Goal: Find specific page/section: Find specific page/section

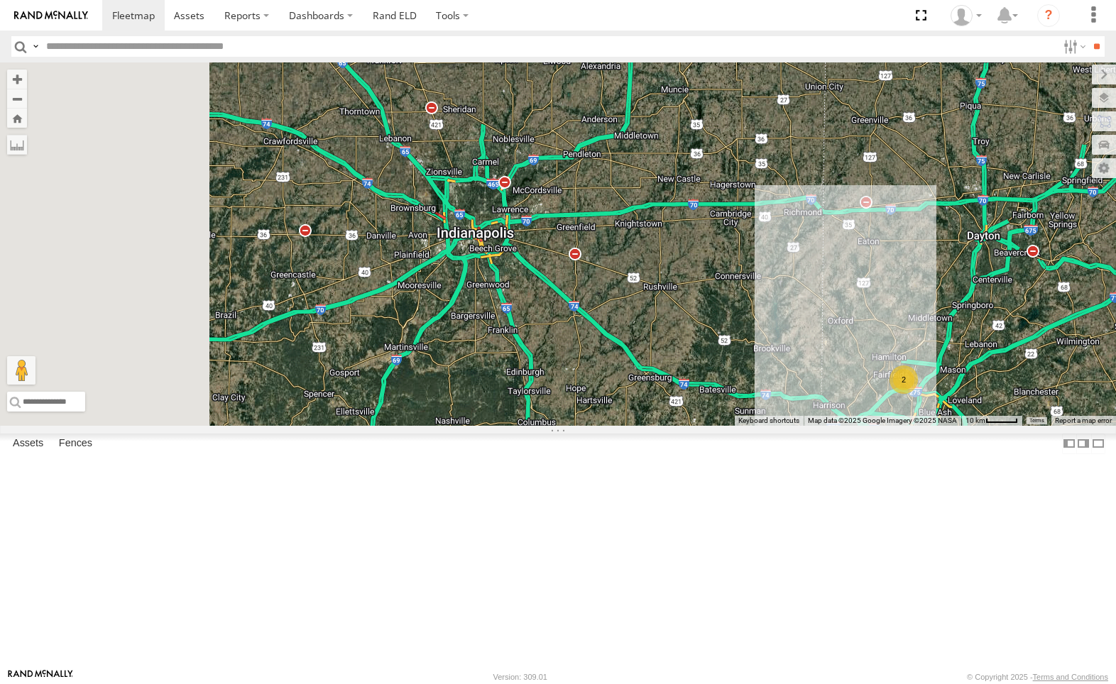
drag, startPoint x: 462, startPoint y: 266, endPoint x: 729, endPoint y: 403, distance: 300.4
click at [729, 403] on div "2" at bounding box center [558, 244] width 1116 height 364
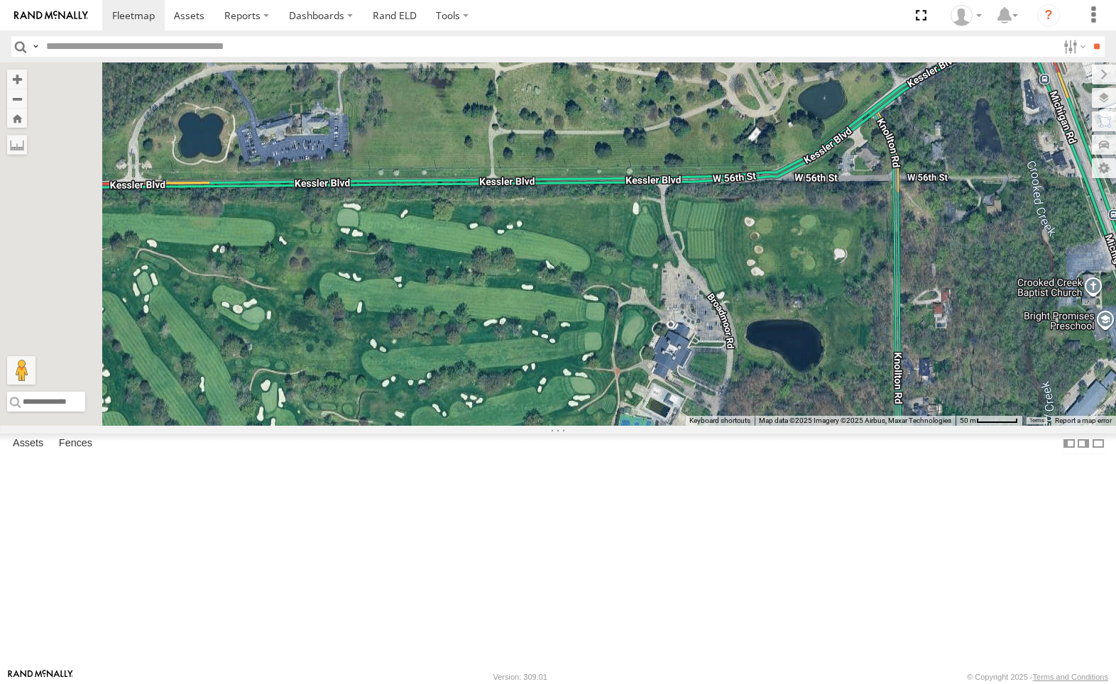
drag, startPoint x: 676, startPoint y: 241, endPoint x: 770, endPoint y: 476, distance: 252.3
click at [772, 426] on div at bounding box center [558, 244] width 1116 height 364
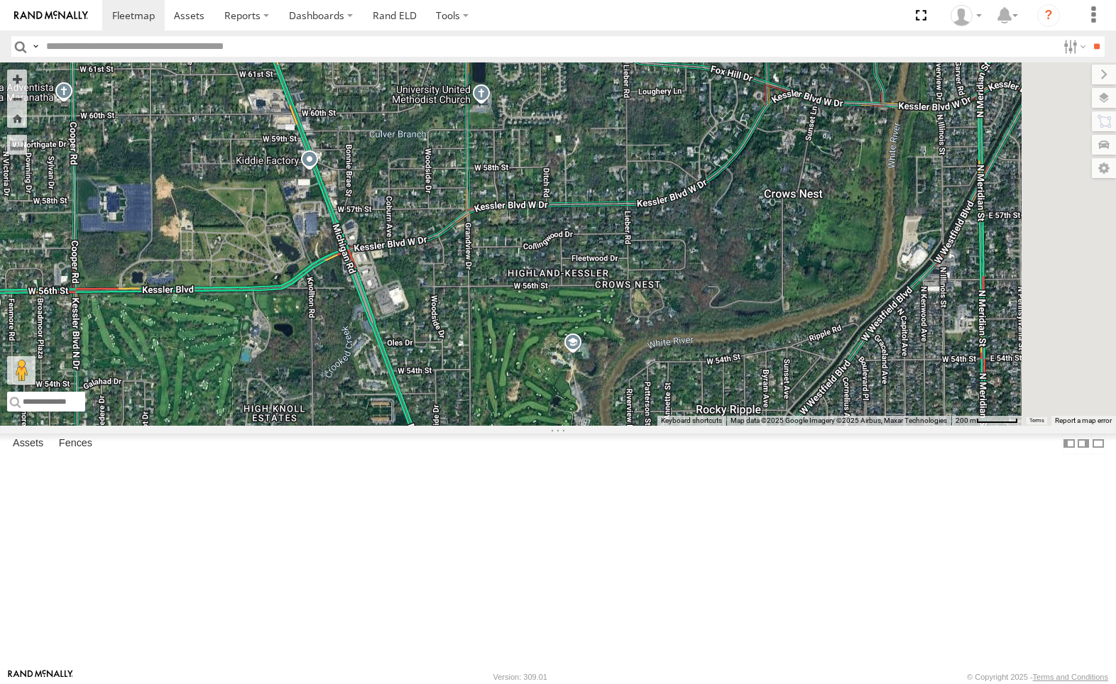
drag, startPoint x: 981, startPoint y: 497, endPoint x: 587, endPoint y: 485, distance: 393.5
click at [587, 426] on div at bounding box center [558, 244] width 1116 height 364
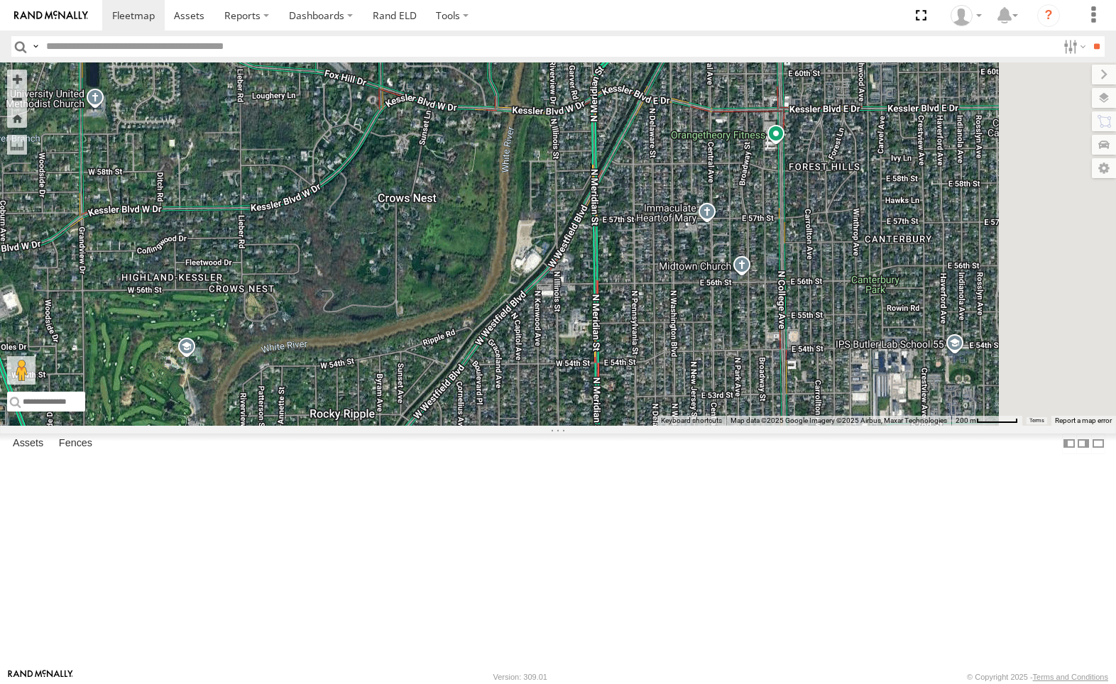
drag, startPoint x: 928, startPoint y: 443, endPoint x: 584, endPoint y: 471, distance: 344.8
click at [540, 426] on div at bounding box center [558, 244] width 1116 height 364
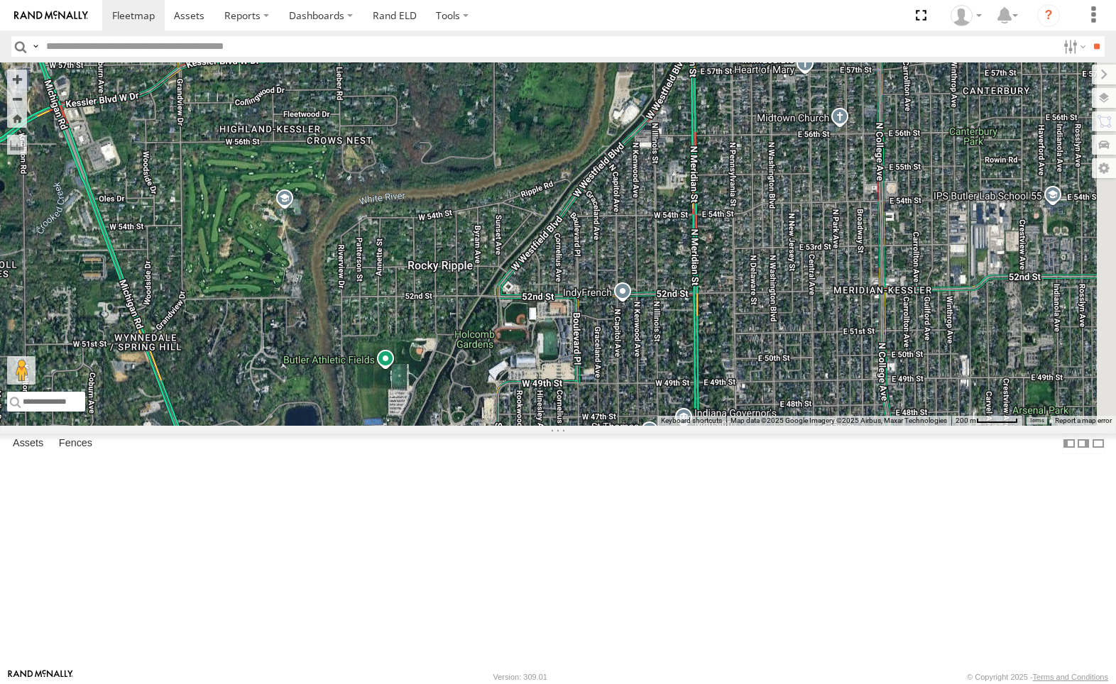
drag, startPoint x: 645, startPoint y: 562, endPoint x: 749, endPoint y: 398, distance: 194.4
click at [750, 398] on div at bounding box center [558, 244] width 1116 height 364
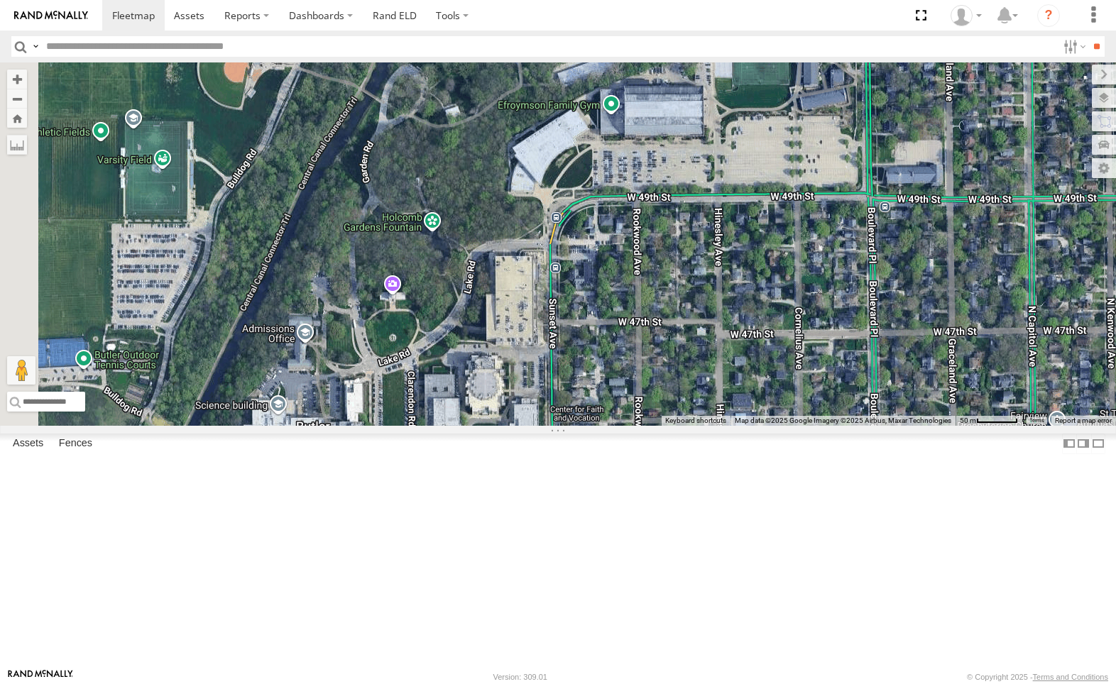
drag, startPoint x: 763, startPoint y: 571, endPoint x: 807, endPoint y: 342, distance: 232.8
click at [807, 342] on div at bounding box center [558, 244] width 1116 height 364
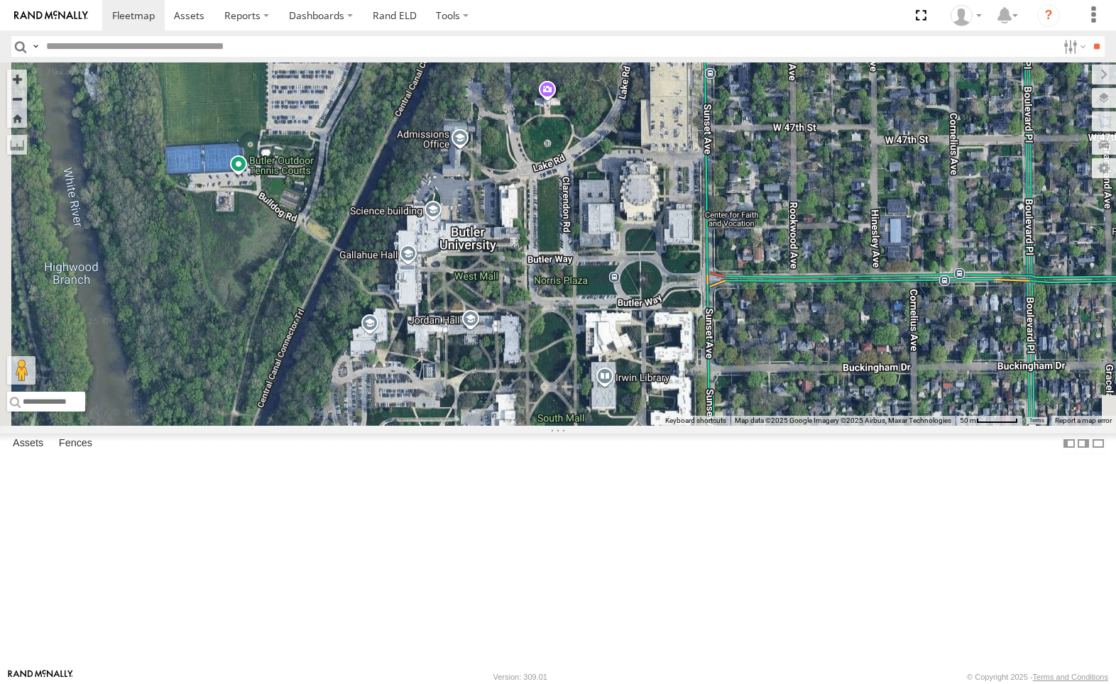
drag, startPoint x: 789, startPoint y: 577, endPoint x: 945, endPoint y: 380, distance: 251.2
click at [945, 380] on div at bounding box center [558, 244] width 1116 height 364
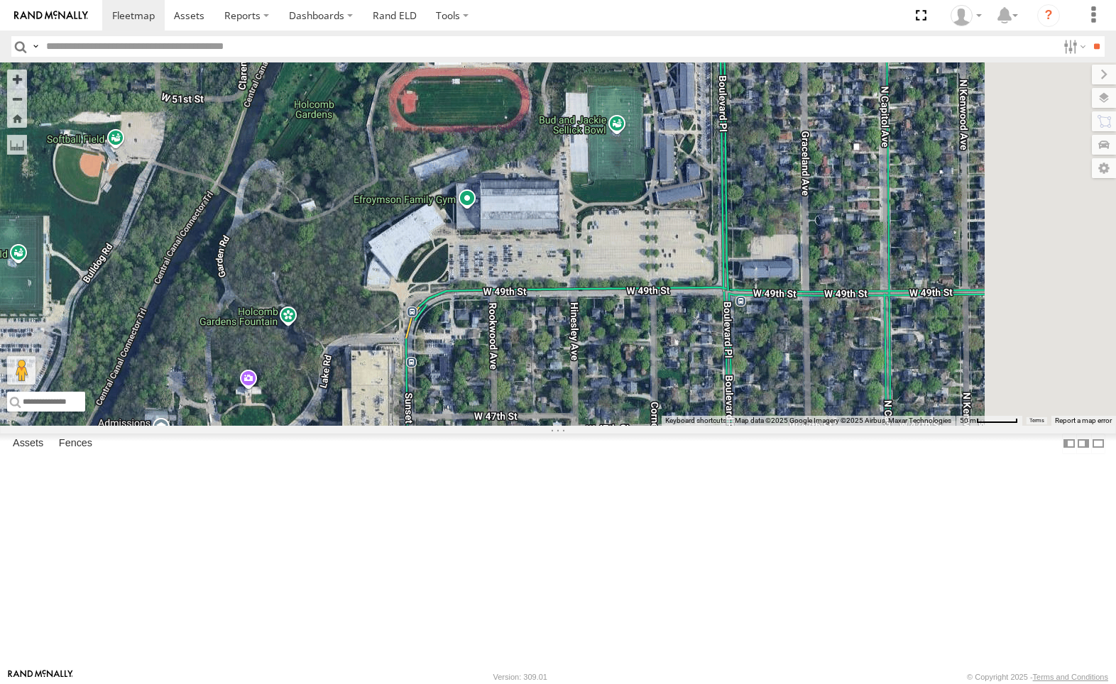
drag, startPoint x: 929, startPoint y: 336, endPoint x: 643, endPoint y: 616, distance: 400.2
click at [643, 426] on div at bounding box center [558, 244] width 1116 height 364
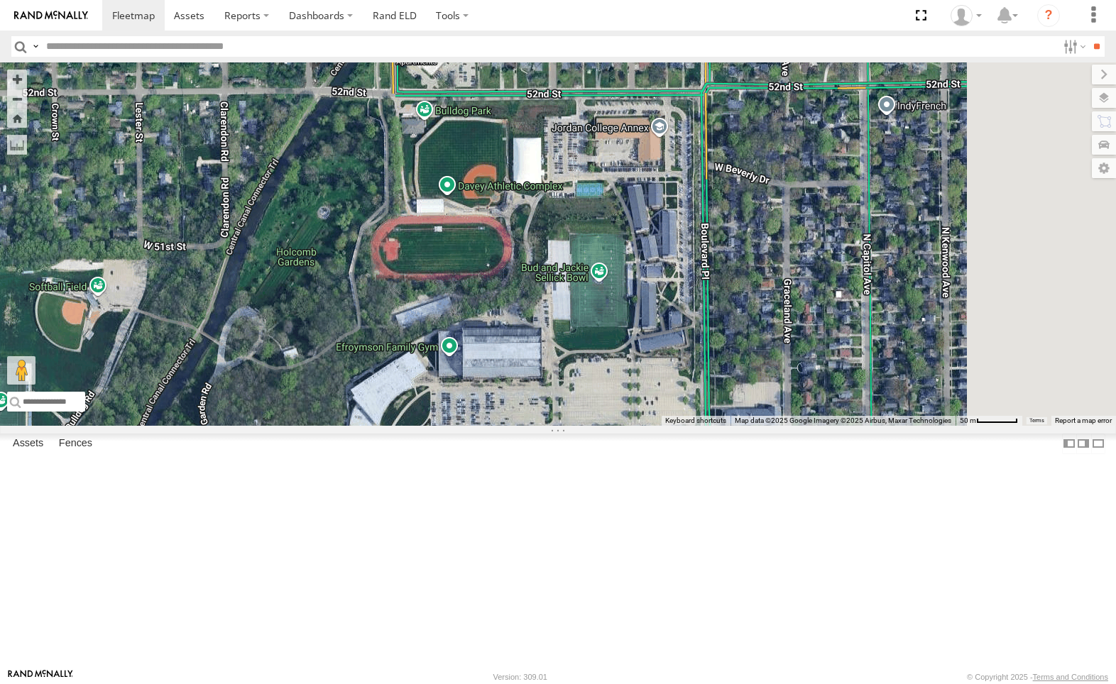
drag, startPoint x: 778, startPoint y: 282, endPoint x: 777, endPoint y: 403, distance: 121.4
click at [777, 403] on div at bounding box center [558, 244] width 1116 height 364
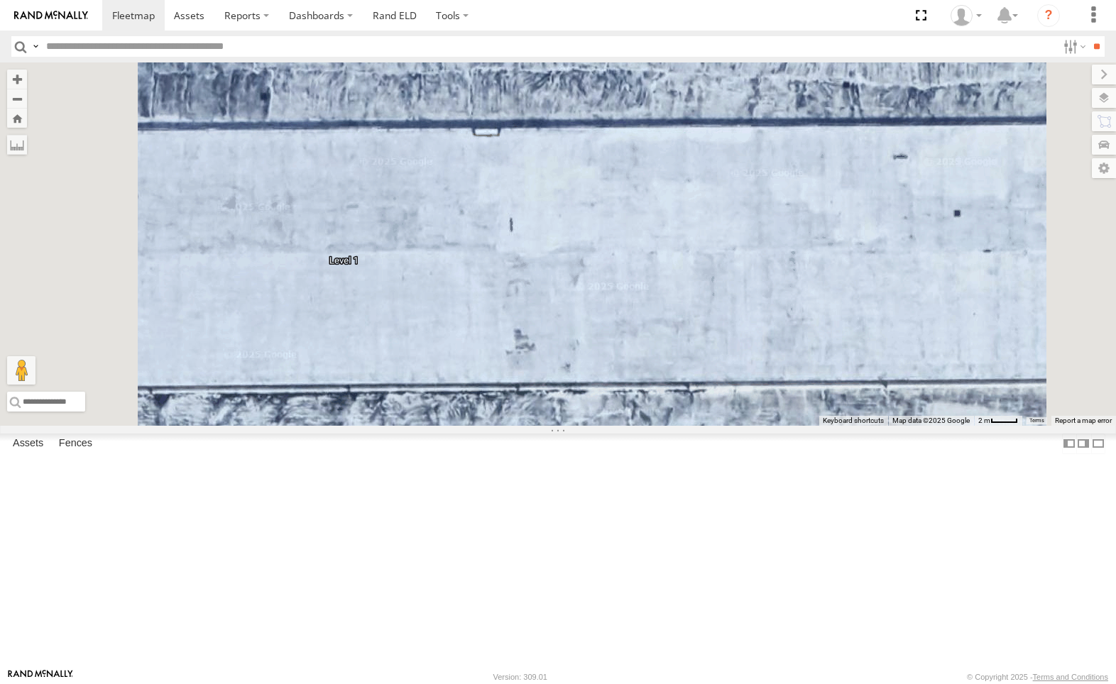
drag, startPoint x: 710, startPoint y: 489, endPoint x: 969, endPoint y: 423, distance: 267.4
click at [945, 426] on div at bounding box center [558, 244] width 1116 height 364
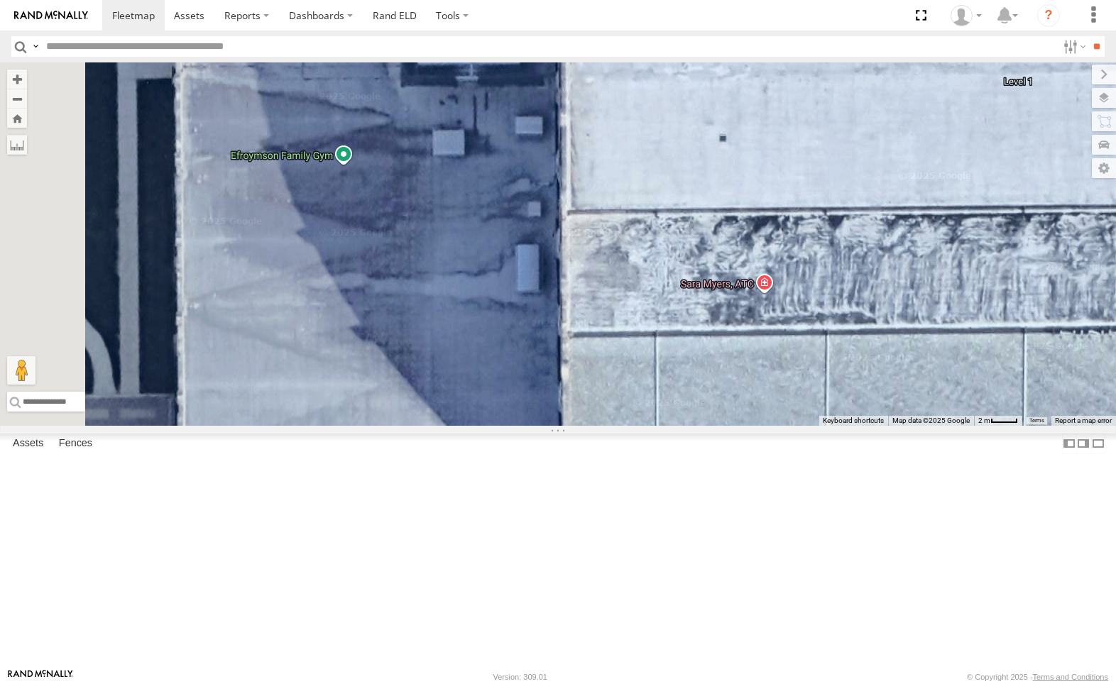
click at [522, 278] on div at bounding box center [558, 244] width 1116 height 364
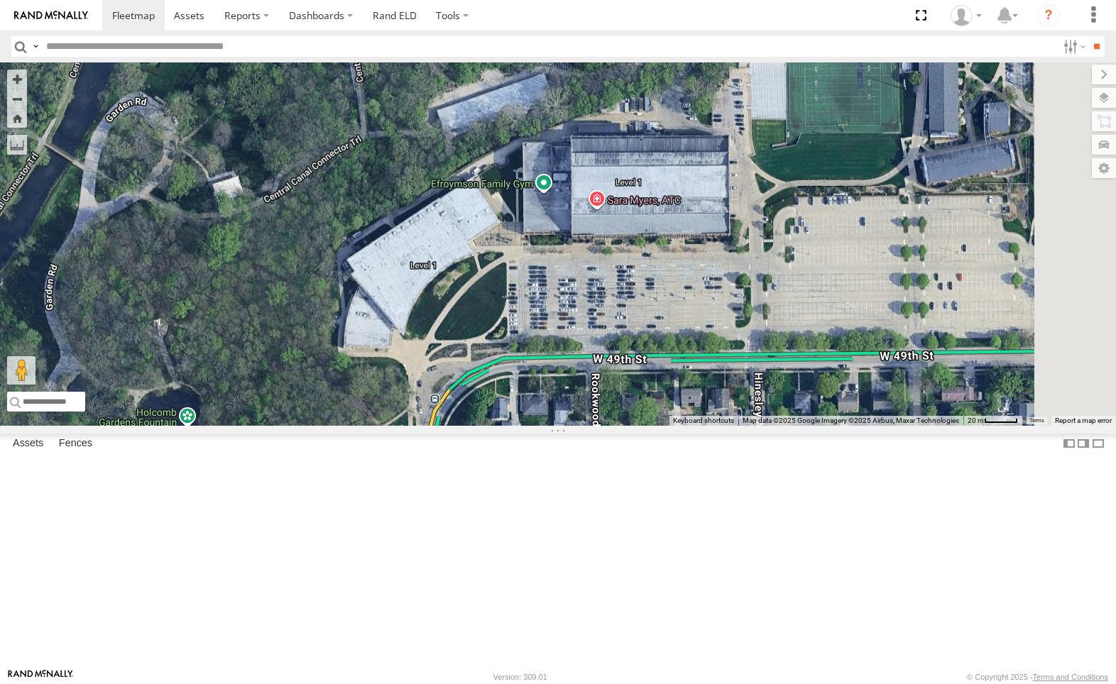
drag, startPoint x: 936, startPoint y: 353, endPoint x: 856, endPoint y: 337, distance: 82.4
click at [856, 337] on div at bounding box center [558, 244] width 1116 height 364
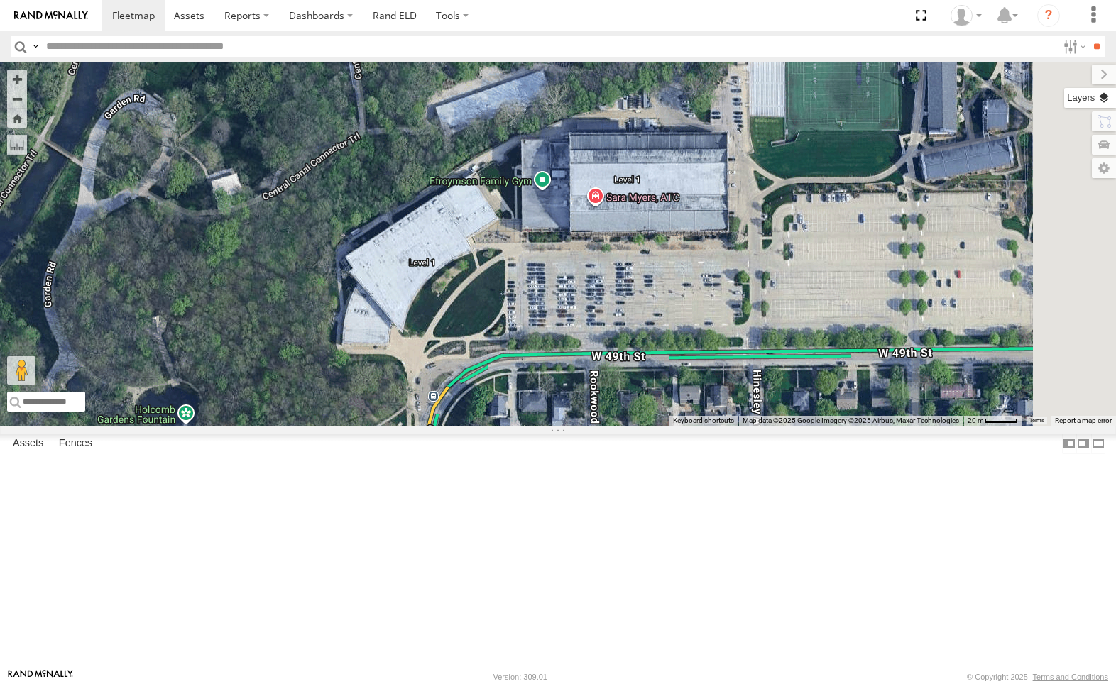
click at [1105, 100] on label at bounding box center [1090, 98] width 52 height 20
click at [0, 0] on span "Basemaps" at bounding box center [0, 0] width 0 height 0
click at [0, 0] on div "Overlays" at bounding box center [0, 0] width 0 height 0
click at [0, 0] on label at bounding box center [0, 0] width 0 height 0
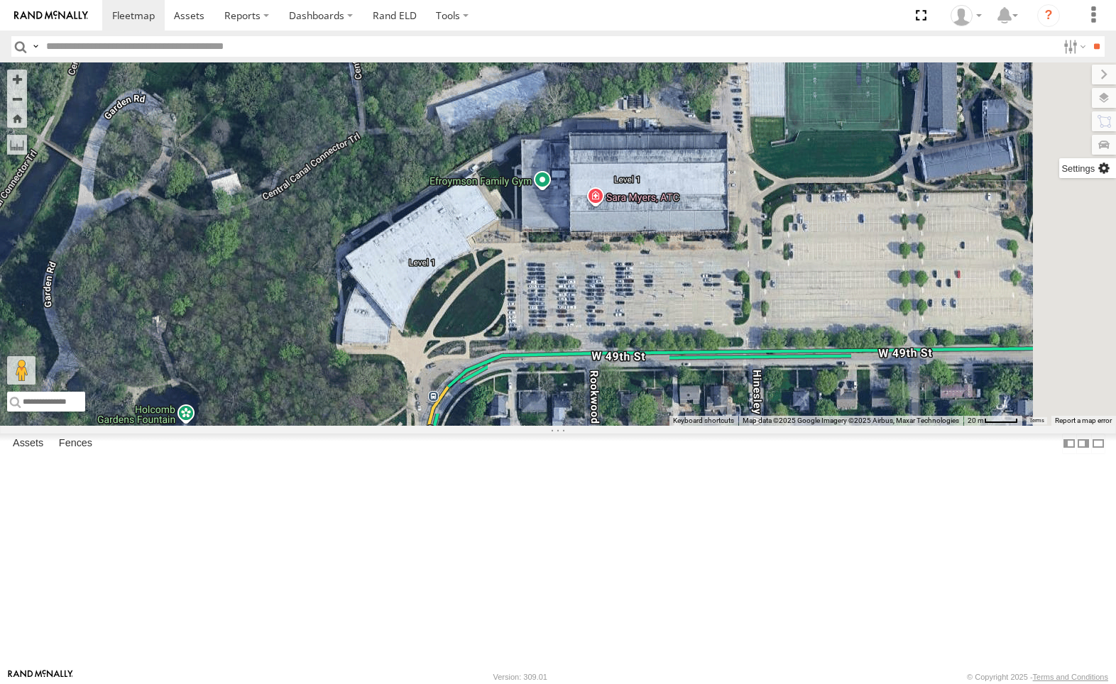
click at [1059, 168] on label at bounding box center [1087, 168] width 57 height 20
click at [1069, 74] on label at bounding box center [1093, 75] width 48 height 20
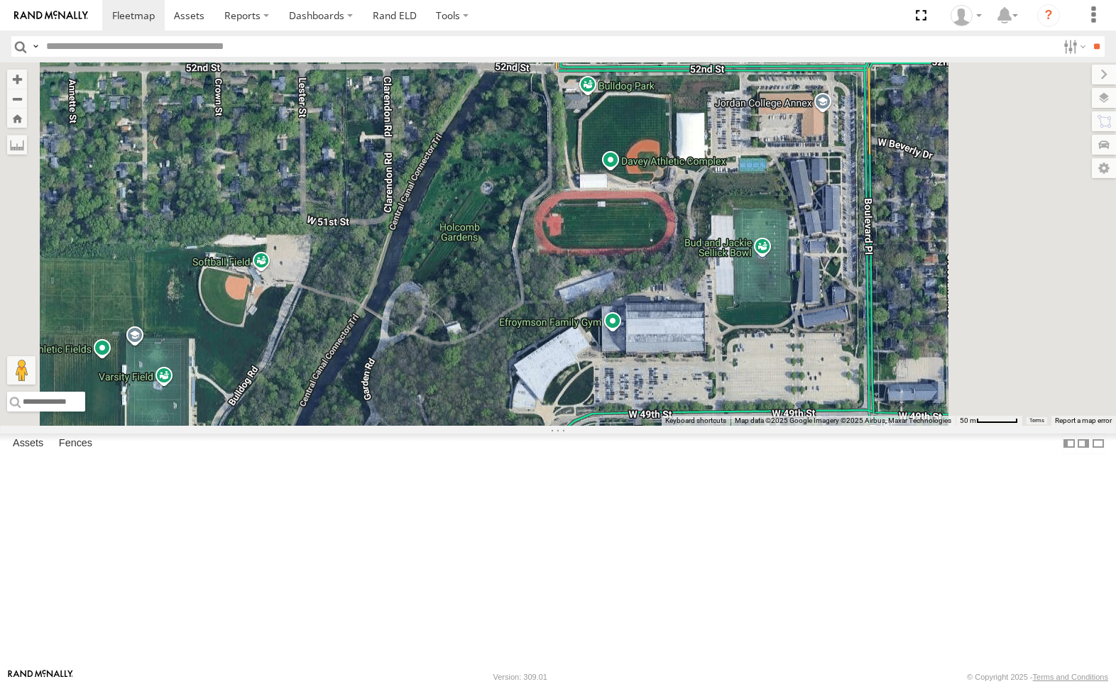
drag, startPoint x: 983, startPoint y: 173, endPoint x: 919, endPoint y: 408, distance: 243.4
click at [919, 408] on div at bounding box center [558, 244] width 1116 height 364
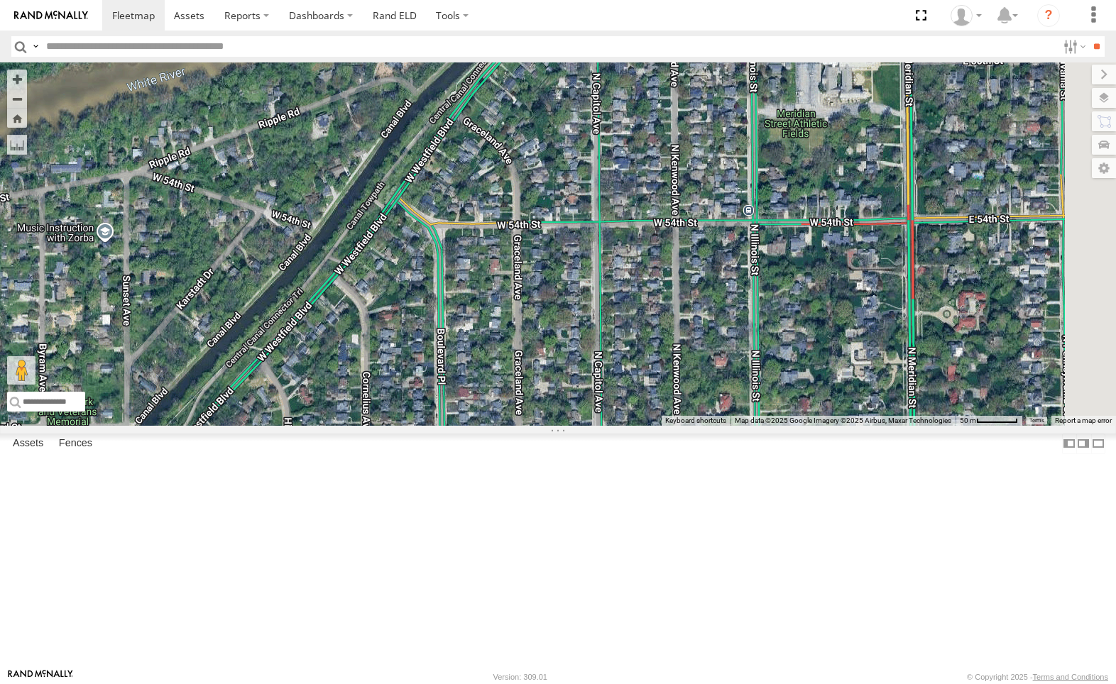
drag, startPoint x: 1005, startPoint y: 263, endPoint x: 680, endPoint y: 217, distance: 328.5
click at [680, 217] on div at bounding box center [558, 244] width 1116 height 364
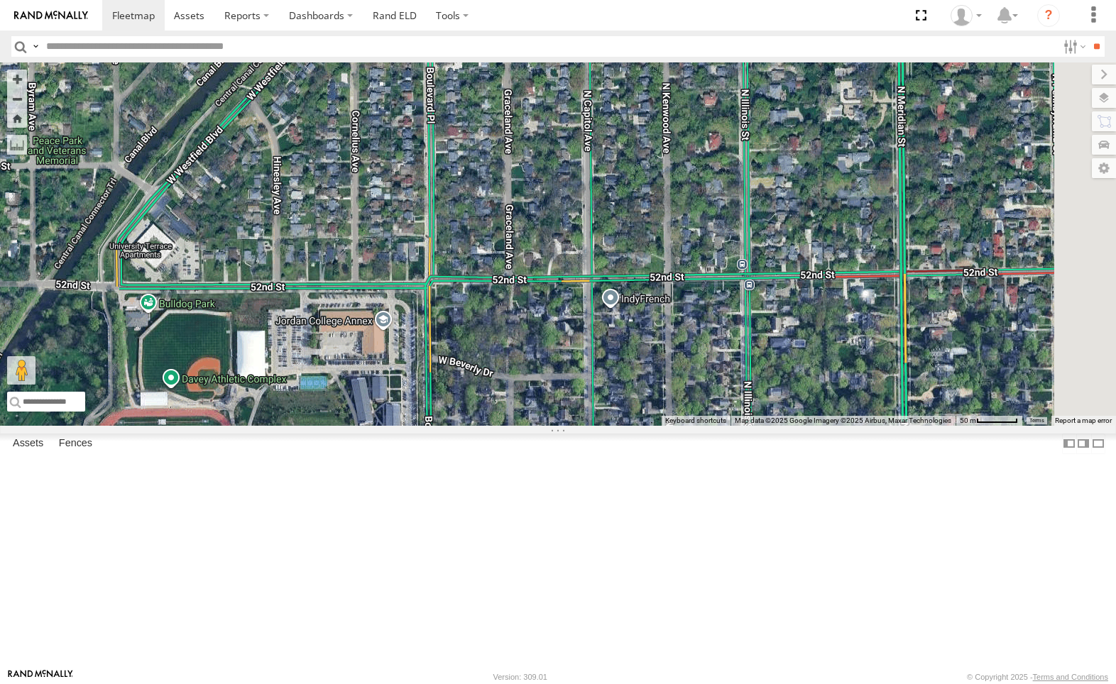
drag, startPoint x: 973, startPoint y: 452, endPoint x: 967, endPoint y: 253, distance: 198.9
click at [967, 253] on div at bounding box center [558, 244] width 1116 height 364
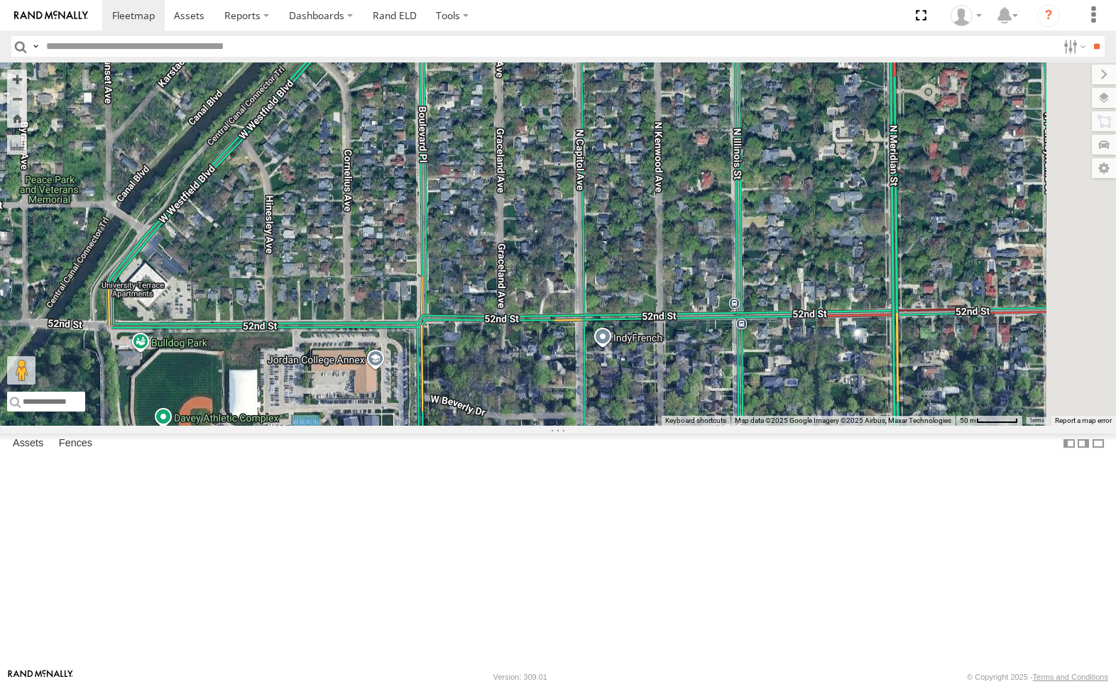
drag, startPoint x: 958, startPoint y: 255, endPoint x: 927, endPoint y: 508, distance: 255.3
click at [928, 426] on div at bounding box center [558, 244] width 1116 height 364
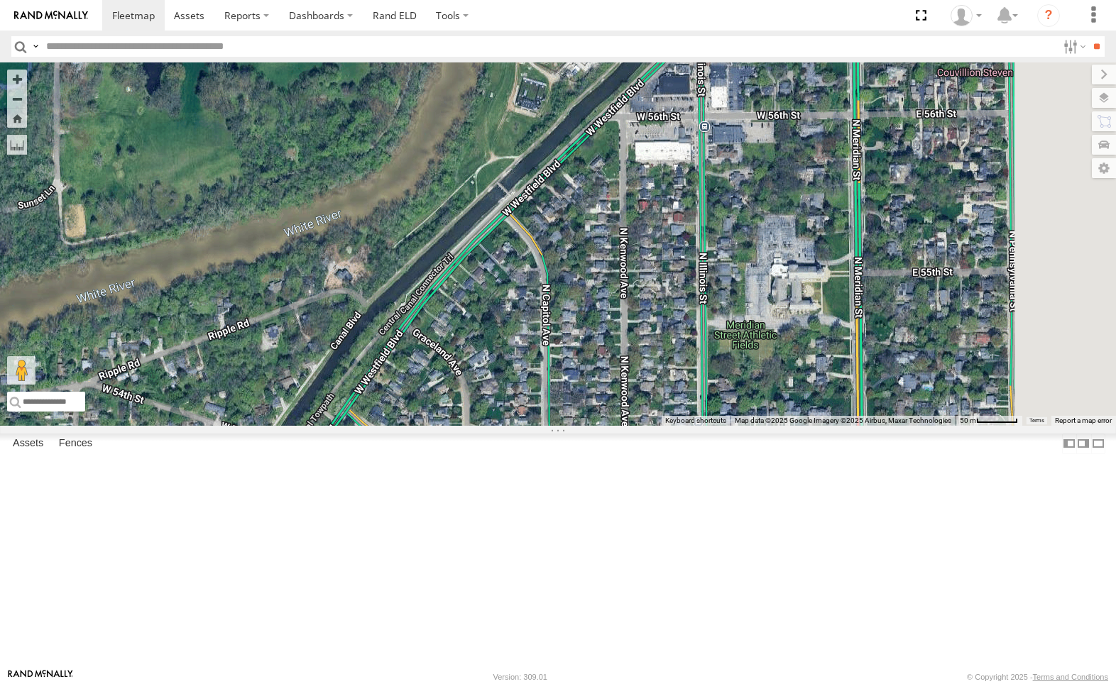
drag, startPoint x: 936, startPoint y: 273, endPoint x: 939, endPoint y: 440, distance: 166.9
click at [936, 421] on div at bounding box center [558, 244] width 1116 height 364
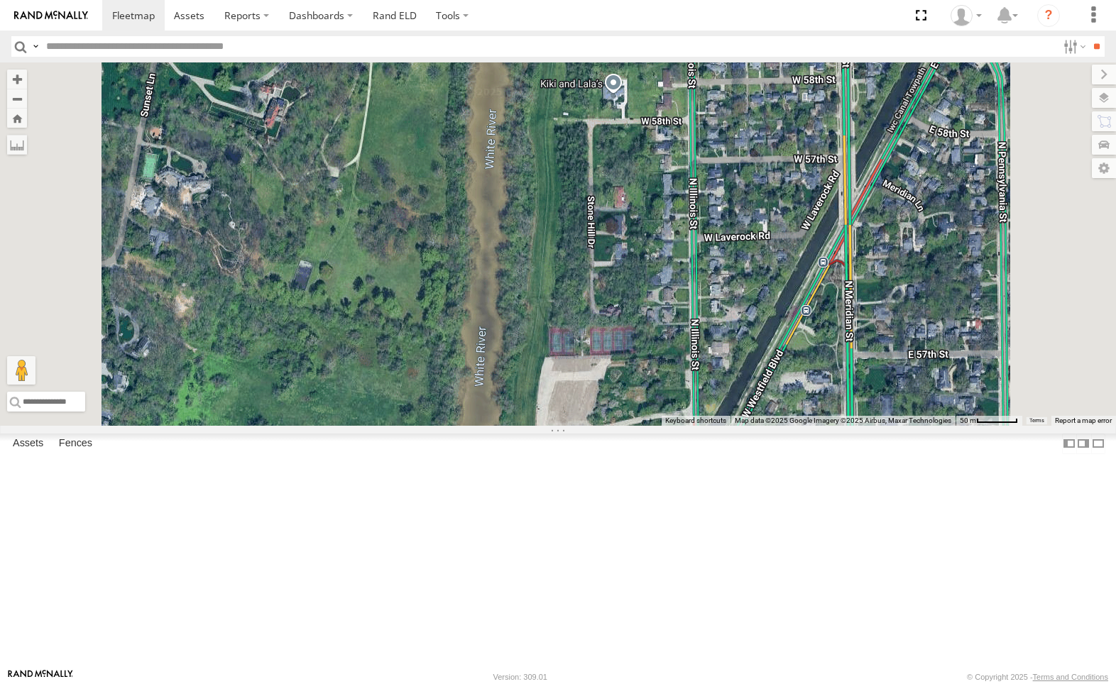
drag, startPoint x: 907, startPoint y: 393, endPoint x: 895, endPoint y: 560, distance: 167.3
click at [907, 426] on div at bounding box center [558, 244] width 1116 height 364
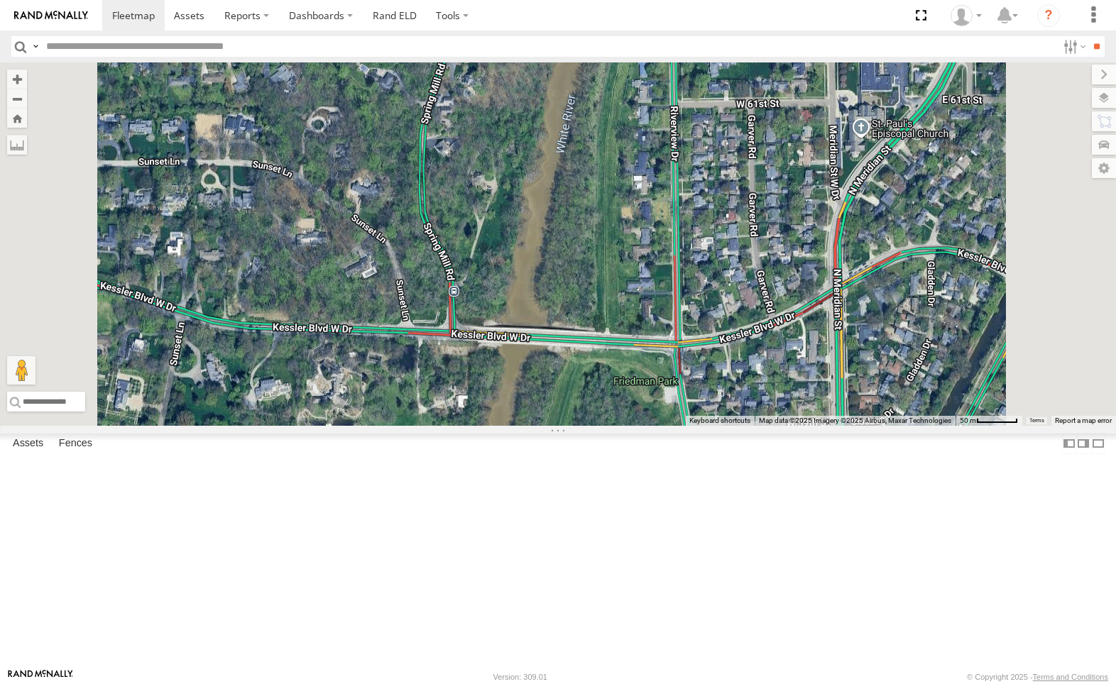
drag, startPoint x: 897, startPoint y: 435, endPoint x: 902, endPoint y: 538, distance: 103.1
click at [903, 426] on div at bounding box center [558, 244] width 1116 height 364
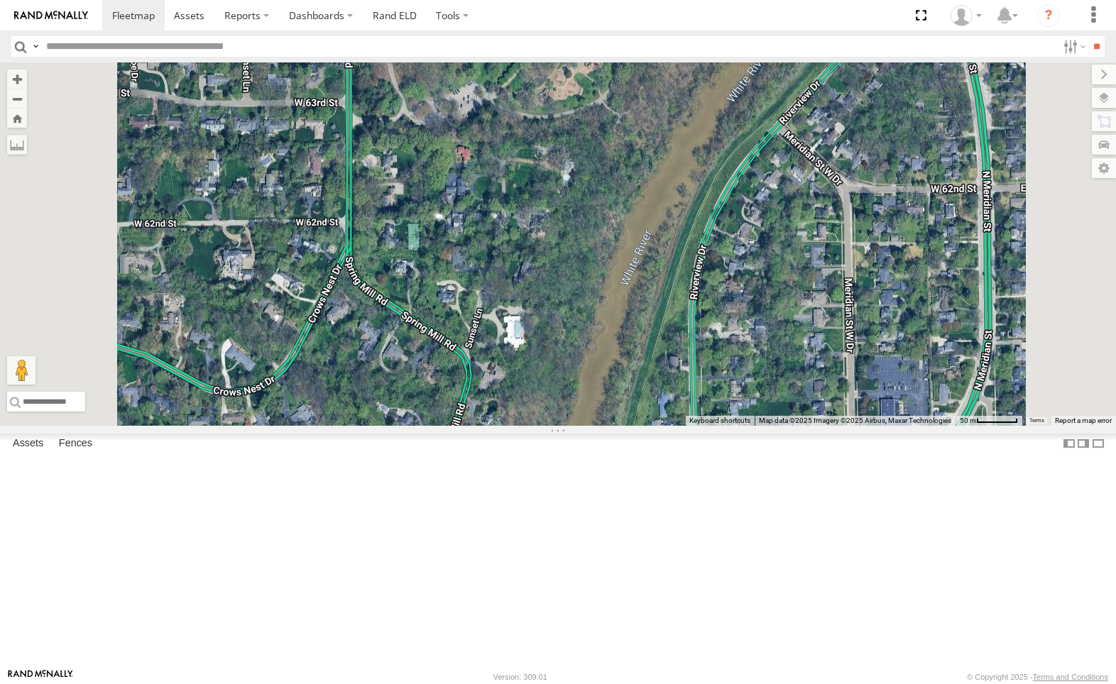
drag, startPoint x: 878, startPoint y: 457, endPoint x: 829, endPoint y: 524, distance: 82.4
click at [864, 426] on div at bounding box center [558, 244] width 1116 height 364
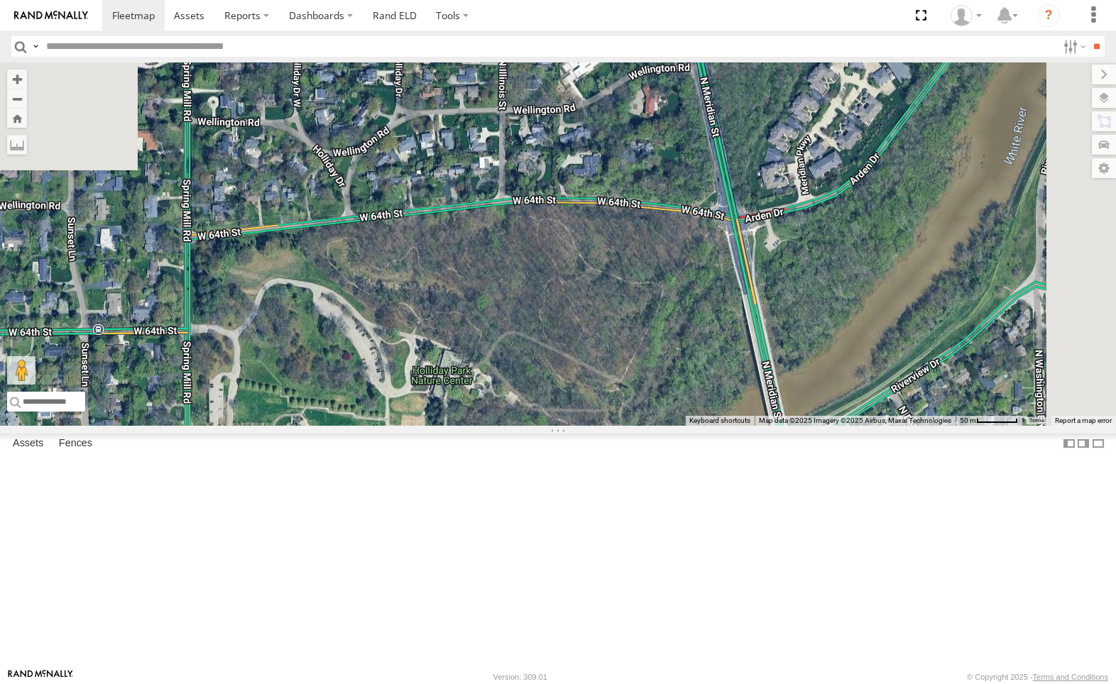
drag, startPoint x: 879, startPoint y: 389, endPoint x: 953, endPoint y: 574, distance: 198.8
click at [941, 426] on div at bounding box center [558, 244] width 1116 height 364
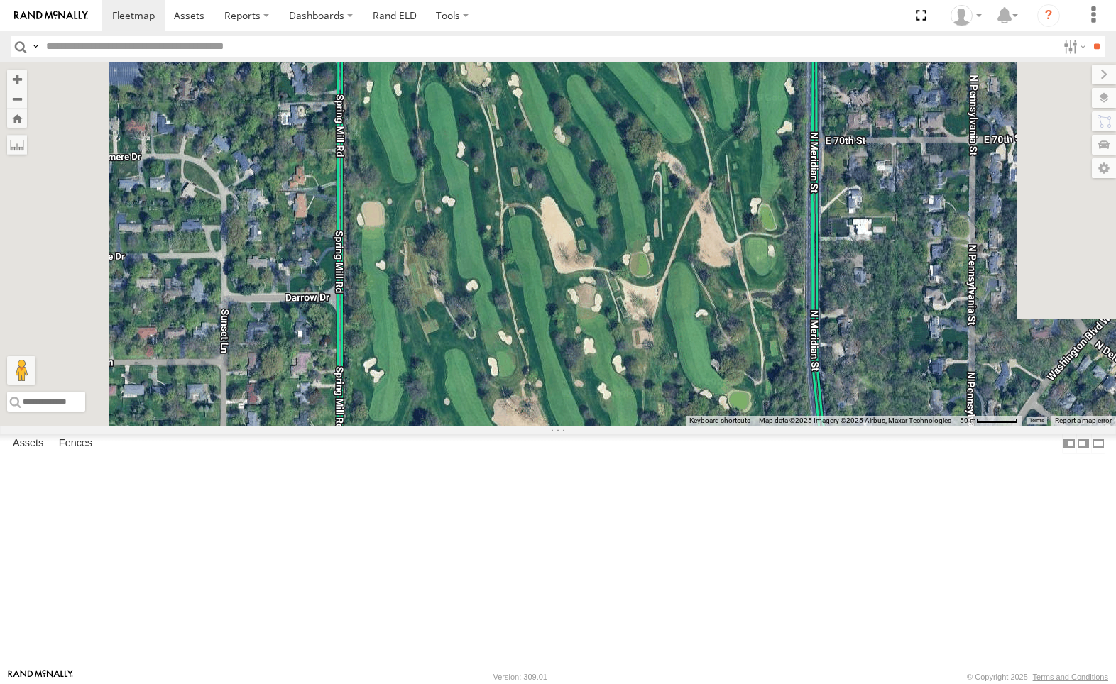
drag, startPoint x: 911, startPoint y: 468, endPoint x: 919, endPoint y: 662, distance: 194.7
click at [924, 426] on div at bounding box center [558, 244] width 1116 height 364
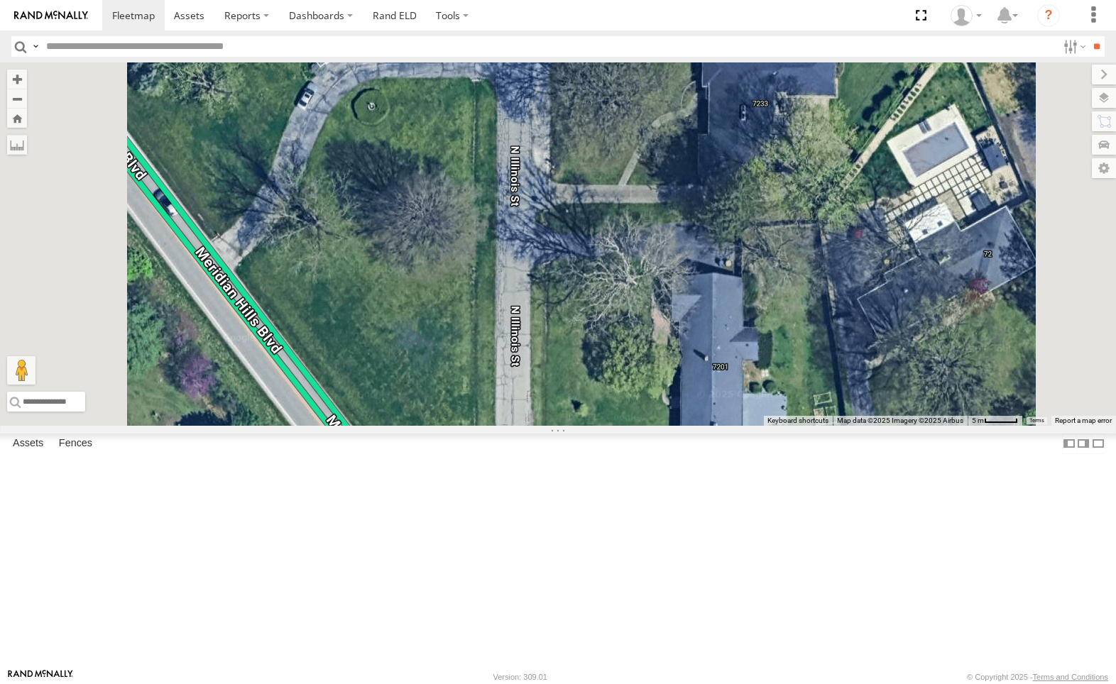
drag, startPoint x: 883, startPoint y: 285, endPoint x: 894, endPoint y: 492, distance: 207.6
click at [894, 426] on div at bounding box center [558, 244] width 1116 height 364
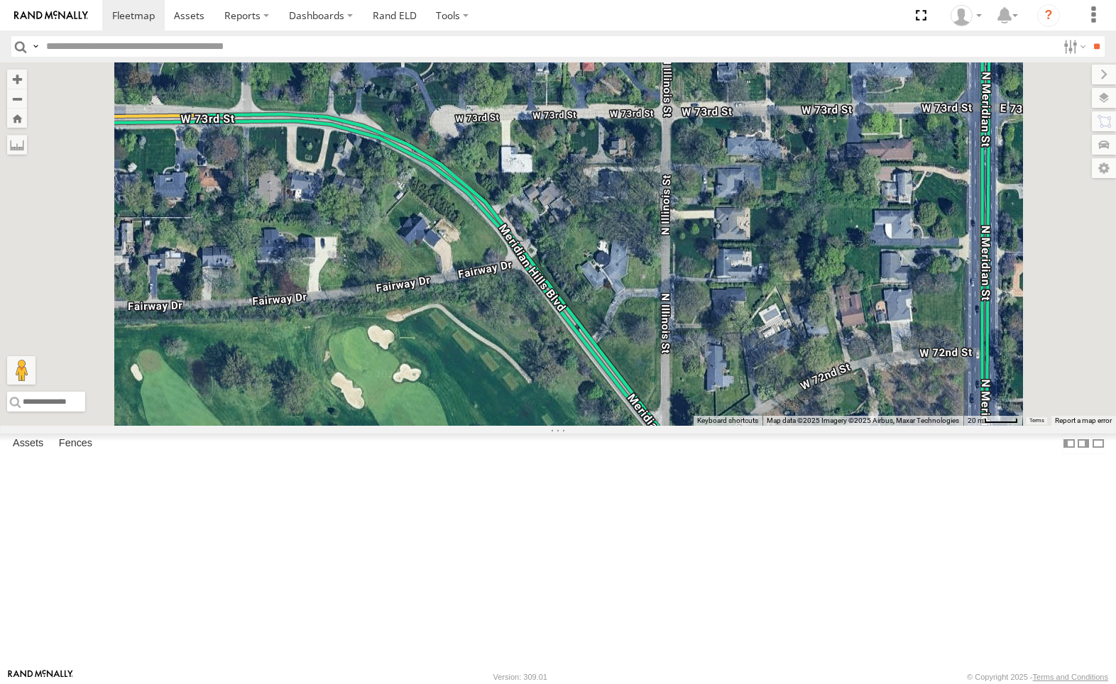
drag, startPoint x: 93, startPoint y: 138, endPoint x: 96, endPoint y: 131, distance: 7.6
click at [0, 0] on div "All Assets" at bounding box center [0, 0] width 0 height 0
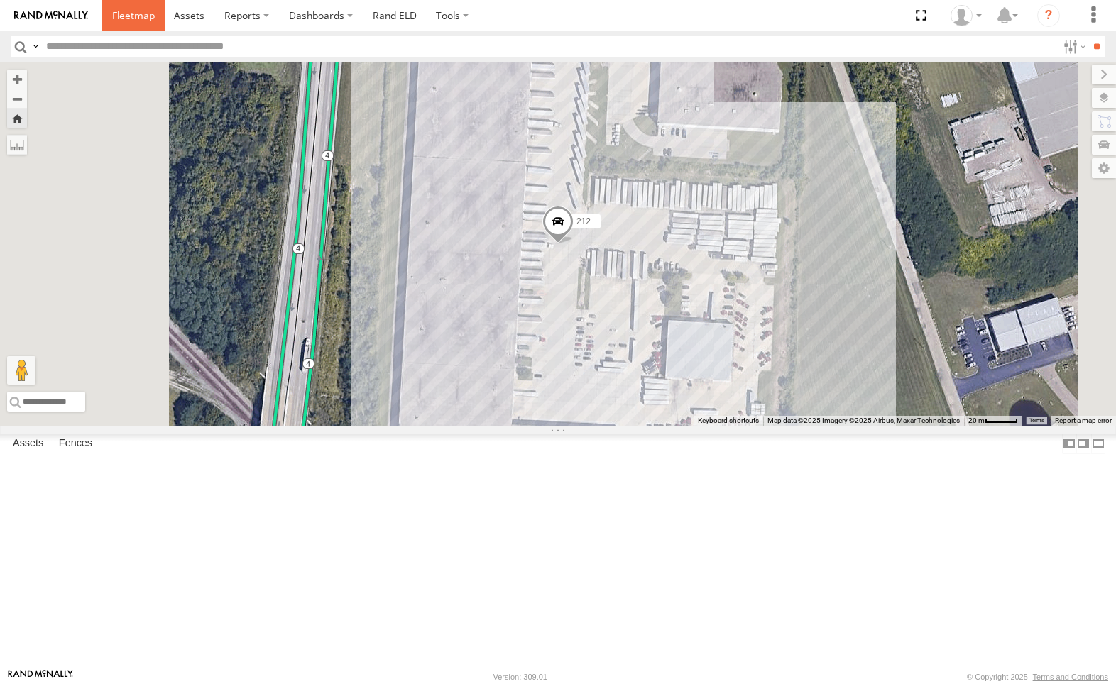
click at [138, 24] on link at bounding box center [133, 15] width 62 height 31
